Goal: Task Accomplishment & Management: Manage account settings

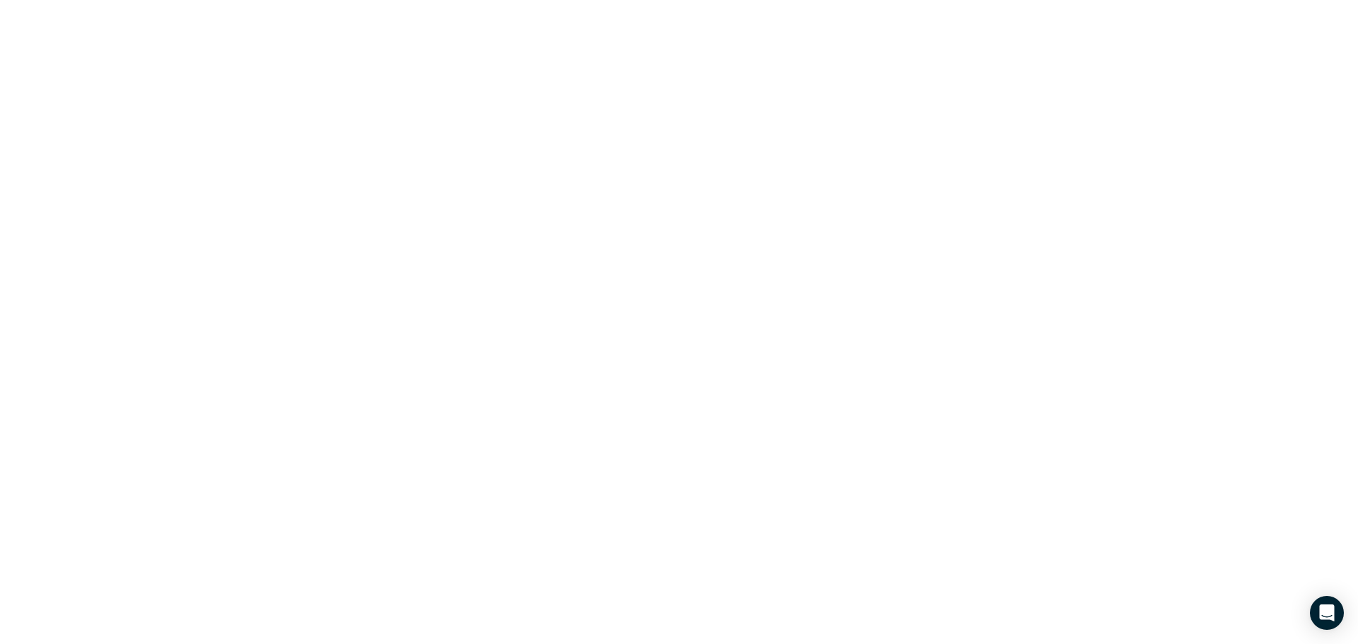
drag, startPoint x: 0, startPoint y: 0, endPoint x: 111, endPoint y: 0, distance: 111.0
click at [111, 0] on html at bounding box center [679, 0] width 1358 height 0
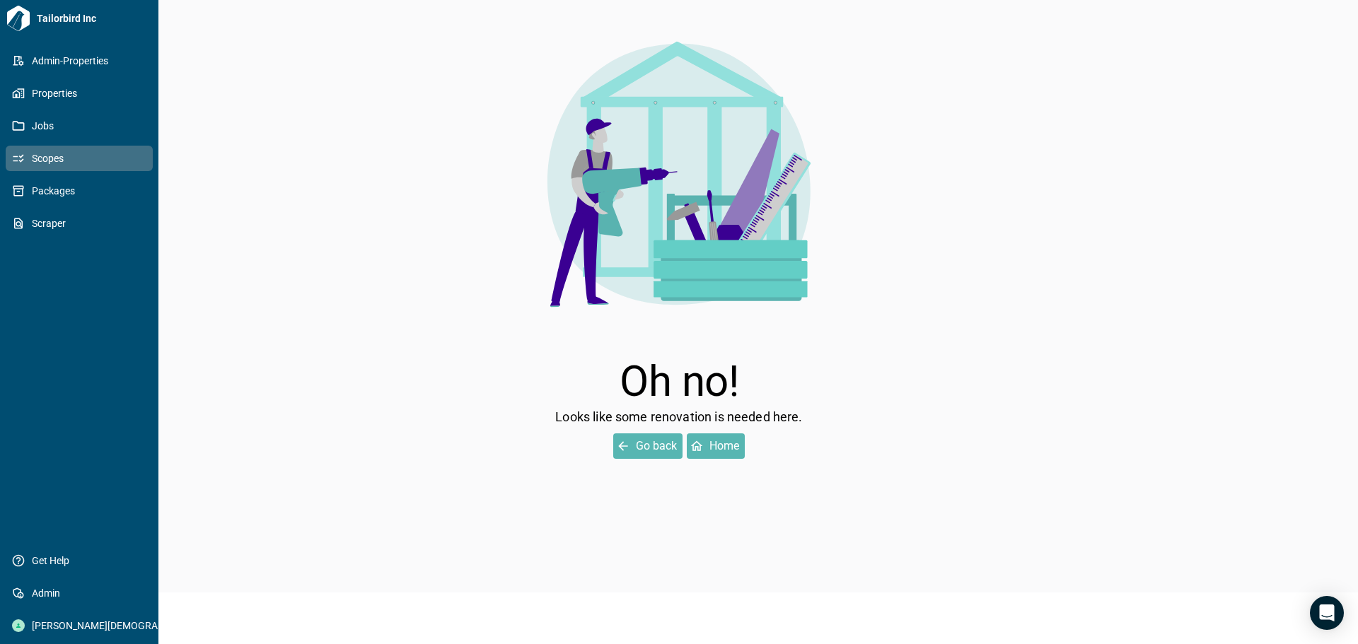
click at [37, 157] on span "Scopes" at bounding box center [82, 158] width 115 height 14
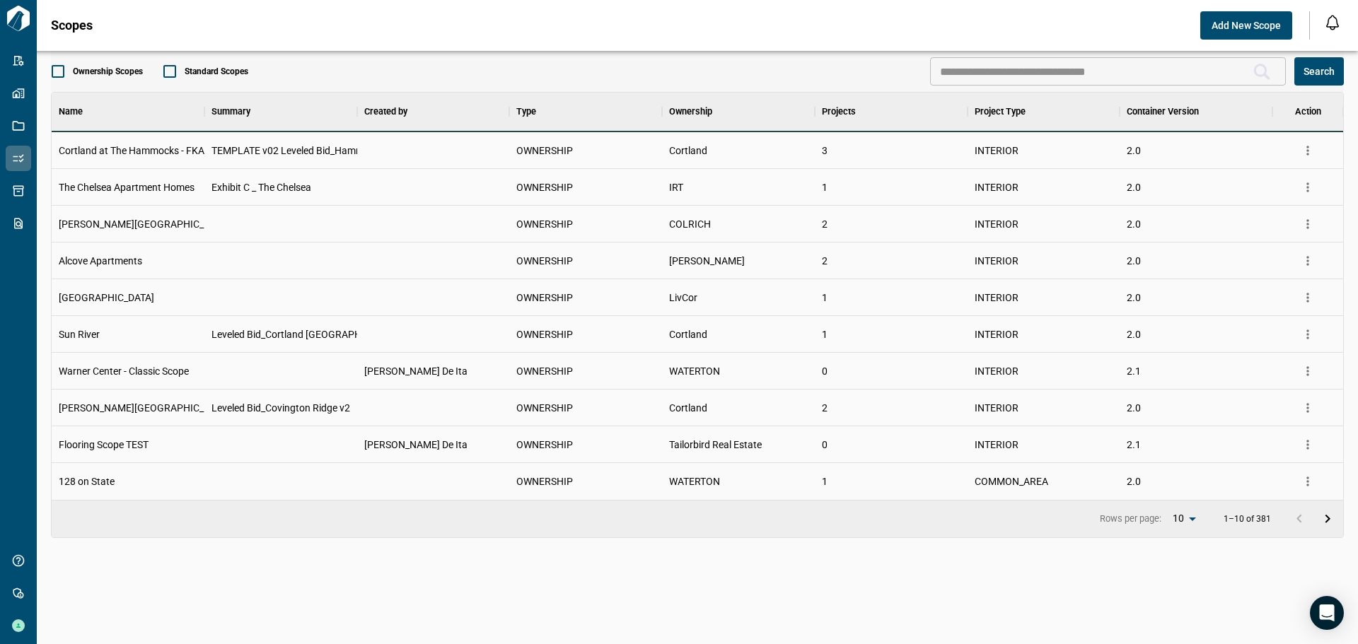
scroll to position [397, 1286]
click at [1309, 262] on icon "more" at bounding box center [1308, 261] width 14 height 14
click at [1275, 317] on li "Edit Scope" at bounding box center [1260, 316] width 116 height 26
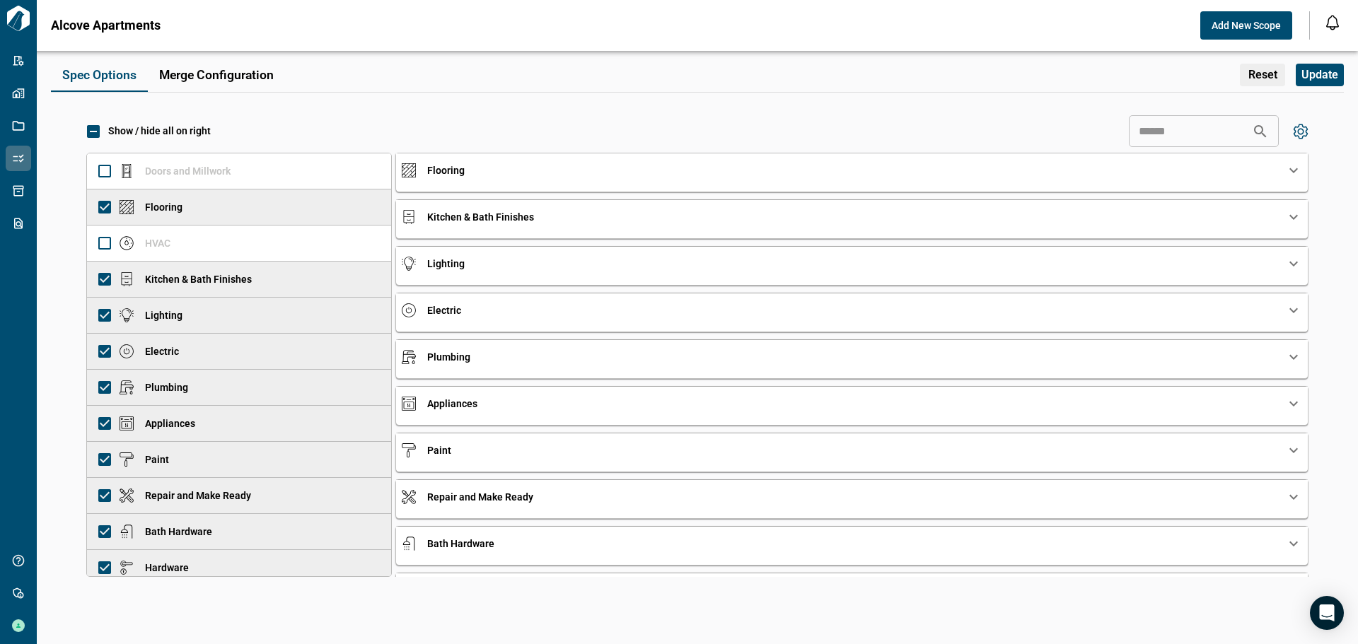
click at [1294, 175] on icon "Flooring-0-expand" at bounding box center [1293, 170] width 17 height 17
click at [1285, 168] on icon "Flooring-0-expand" at bounding box center [1293, 170] width 17 height 17
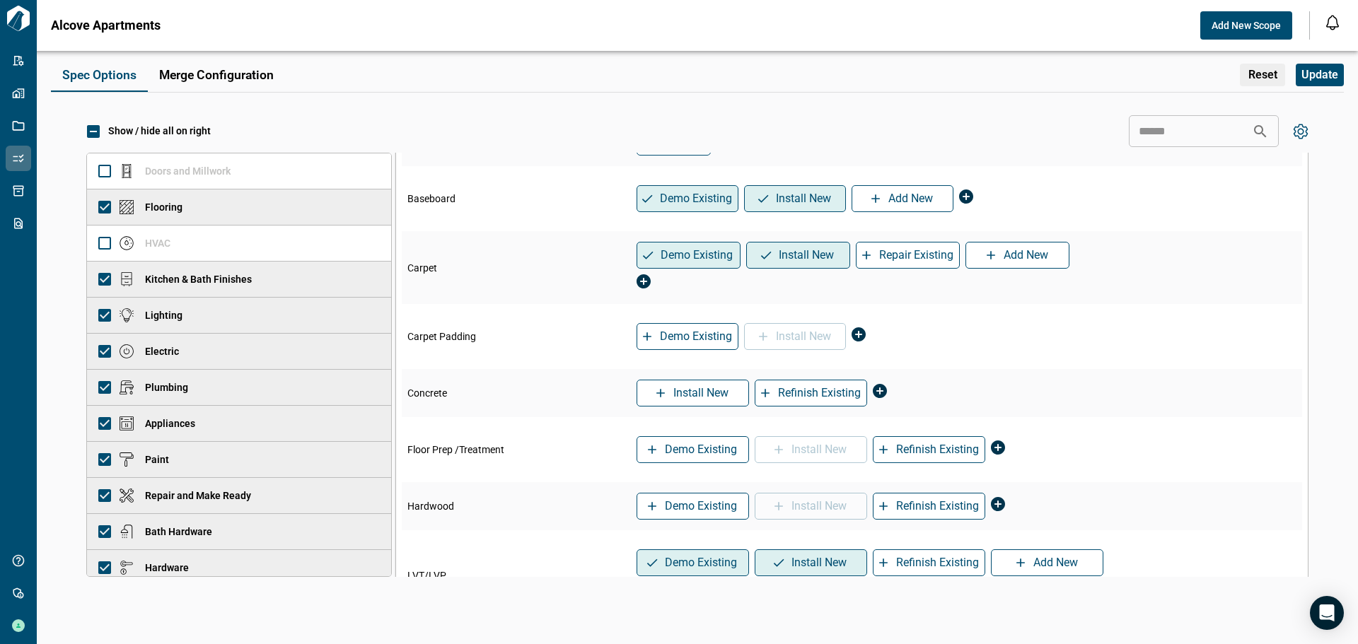
scroll to position [141, 0]
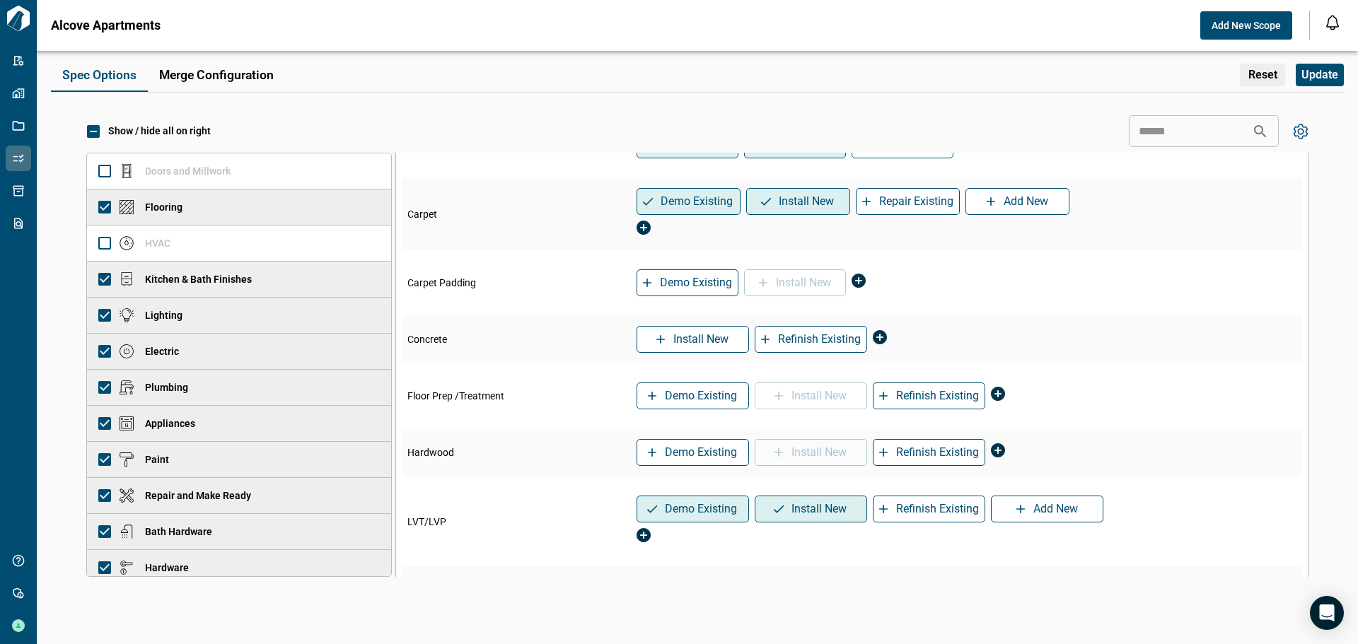
click at [415, 95] on span "Hardwood" at bounding box center [436, 88] width 58 height 14
click at [165, 274] on p "Kitchen & Bath Finishes" at bounding box center [186, 279] width 132 height 15
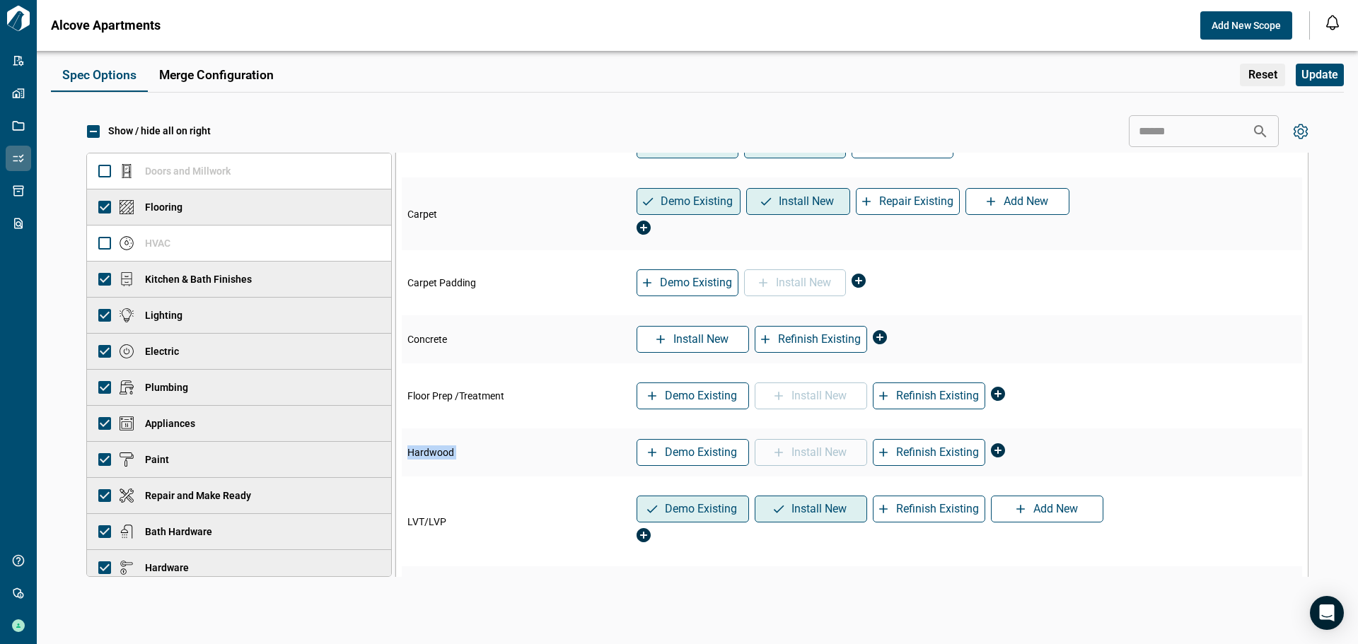
click at [165, 274] on p "Kitchen & Bath Finishes" at bounding box center [186, 279] width 132 height 15
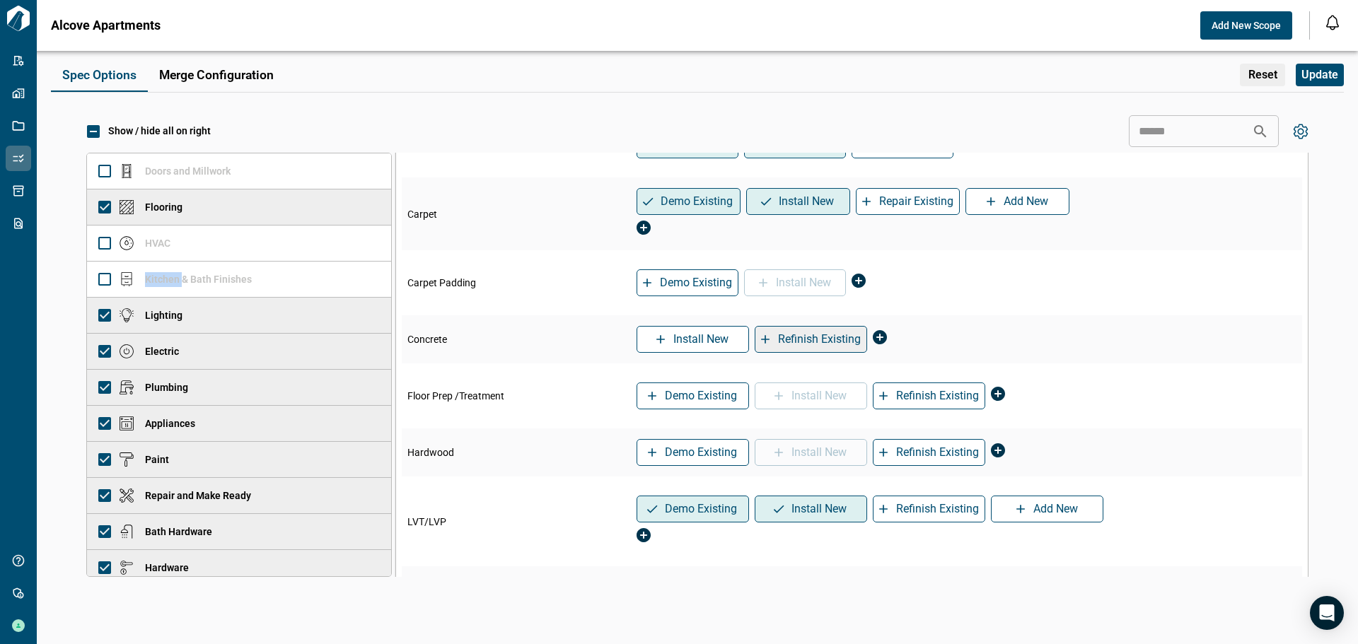
scroll to position [0, 0]
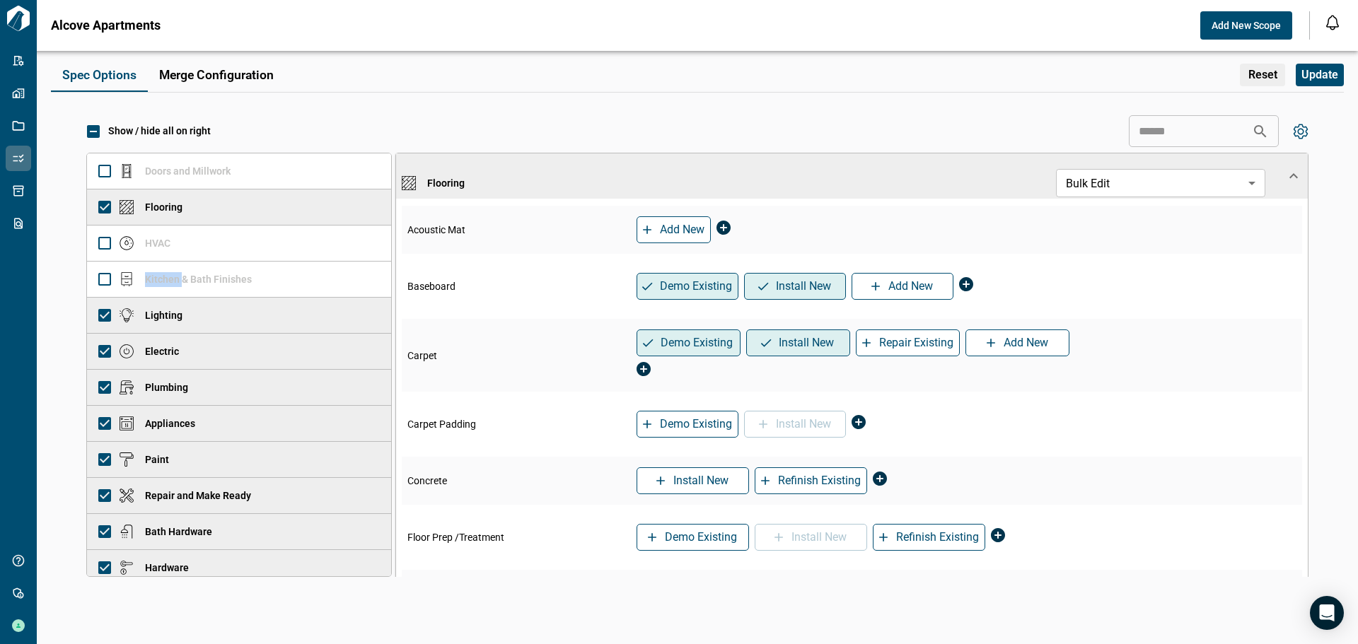
click at [1288, 173] on icon "Flooring-0-expand" at bounding box center [1293, 176] width 17 height 17
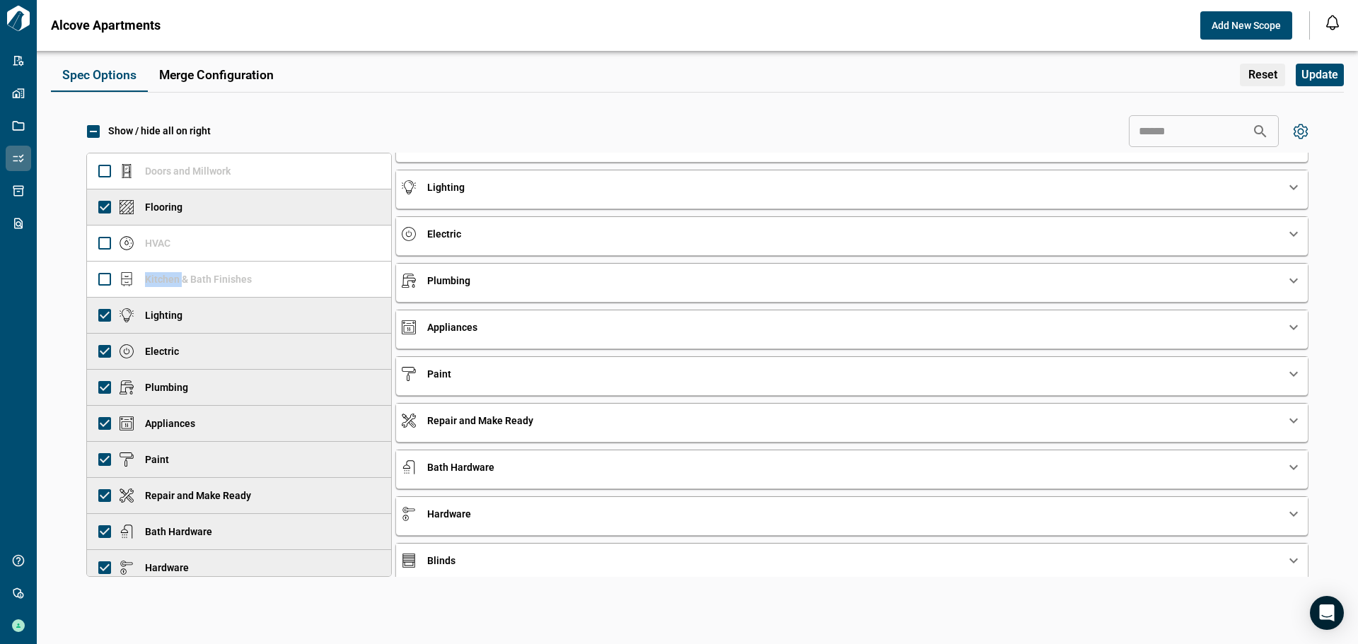
scroll to position [42, 0]
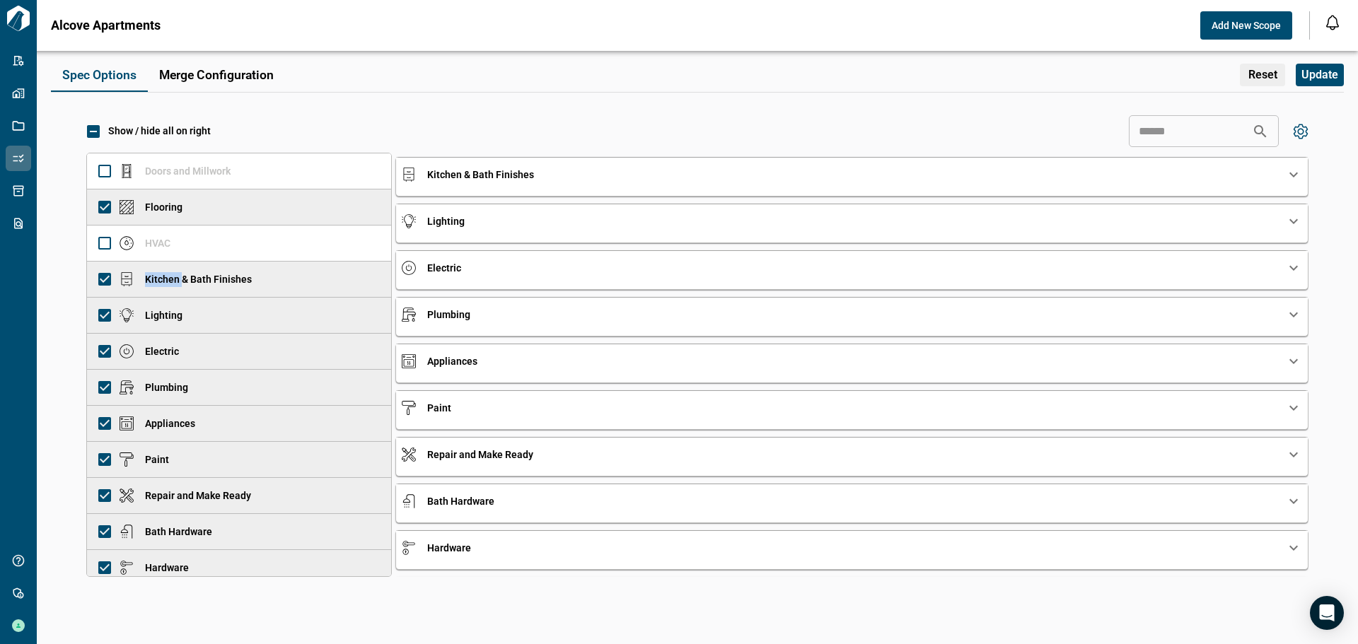
click at [1285, 175] on icon "Kitchen & Bath Finishes-1-expand" at bounding box center [1293, 174] width 17 height 17
click at [1289, 175] on icon "Kitchen & Bath Finishes-1-expand" at bounding box center [1293, 175] width 8 height 5
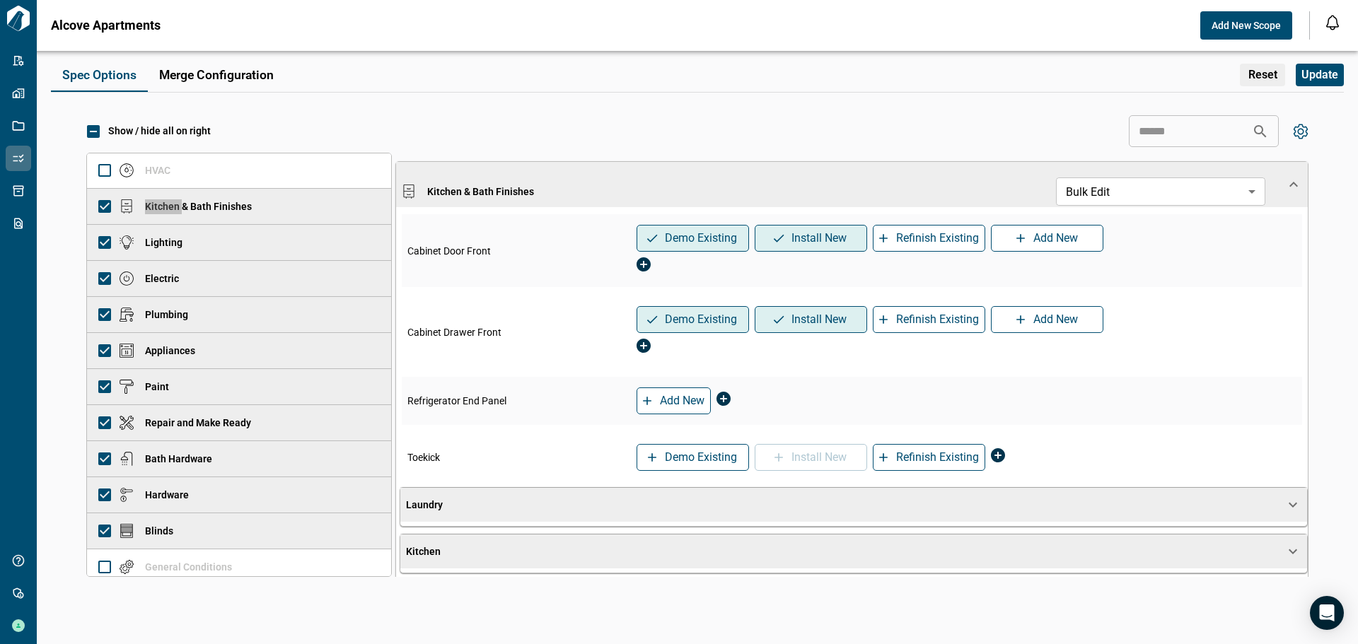
scroll to position [141, 0]
